Goal: Task Accomplishment & Management: Use online tool/utility

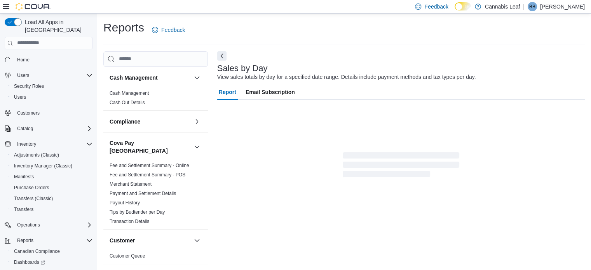
scroll to position [10, 0]
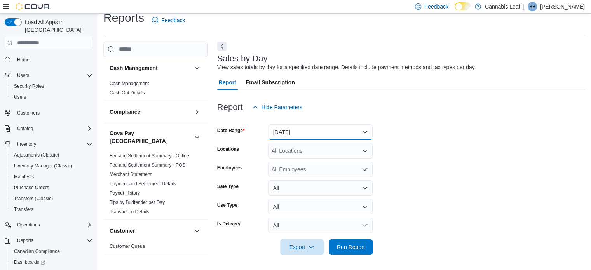
click at [336, 127] on button "[DATE]" at bounding box center [321, 132] width 104 height 16
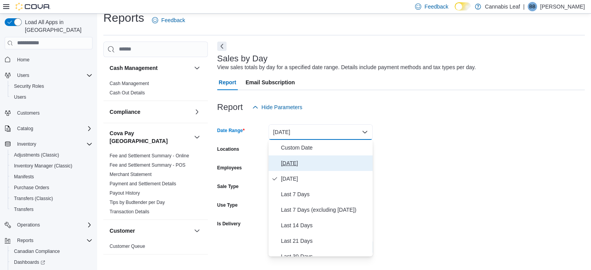
click at [323, 159] on span "[DATE]" at bounding box center [325, 163] width 89 height 9
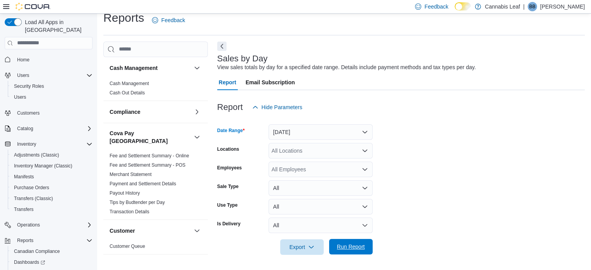
click at [365, 248] on span "Run Report" at bounding box center [351, 247] width 34 height 16
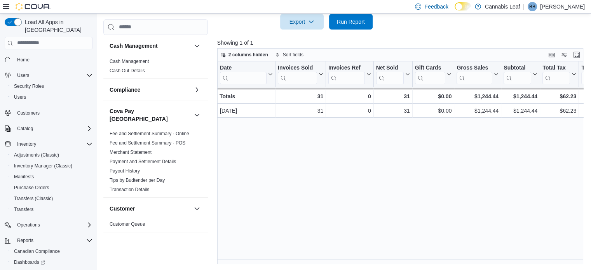
scroll to position [157, 0]
